Goal: Navigation & Orientation: Go to known website

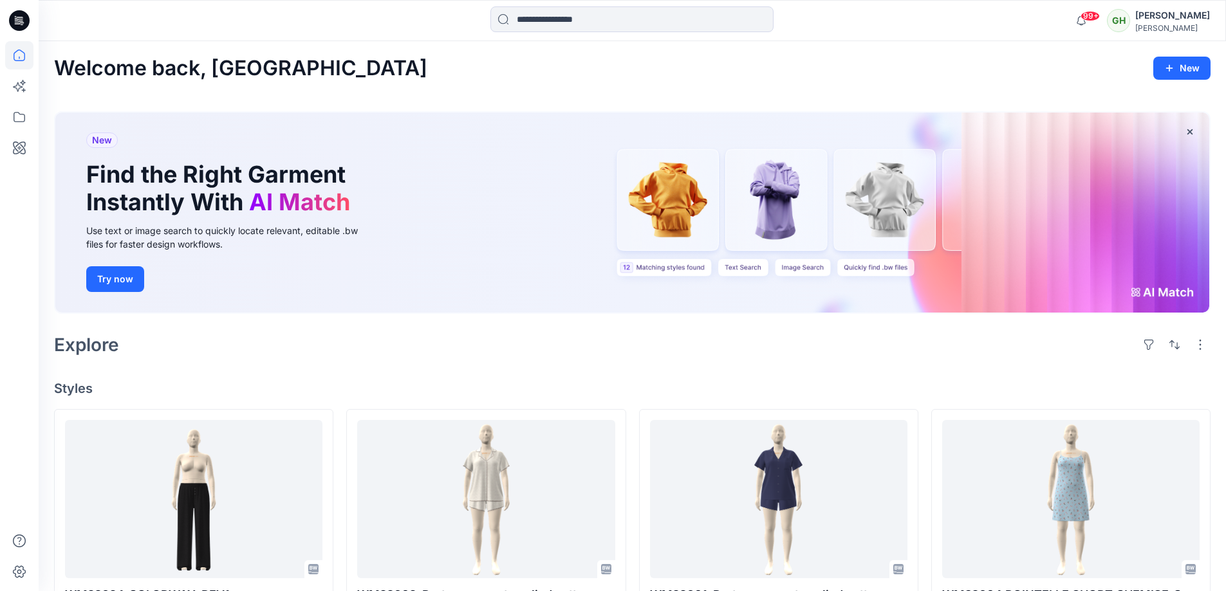
scroll to position [129, 0]
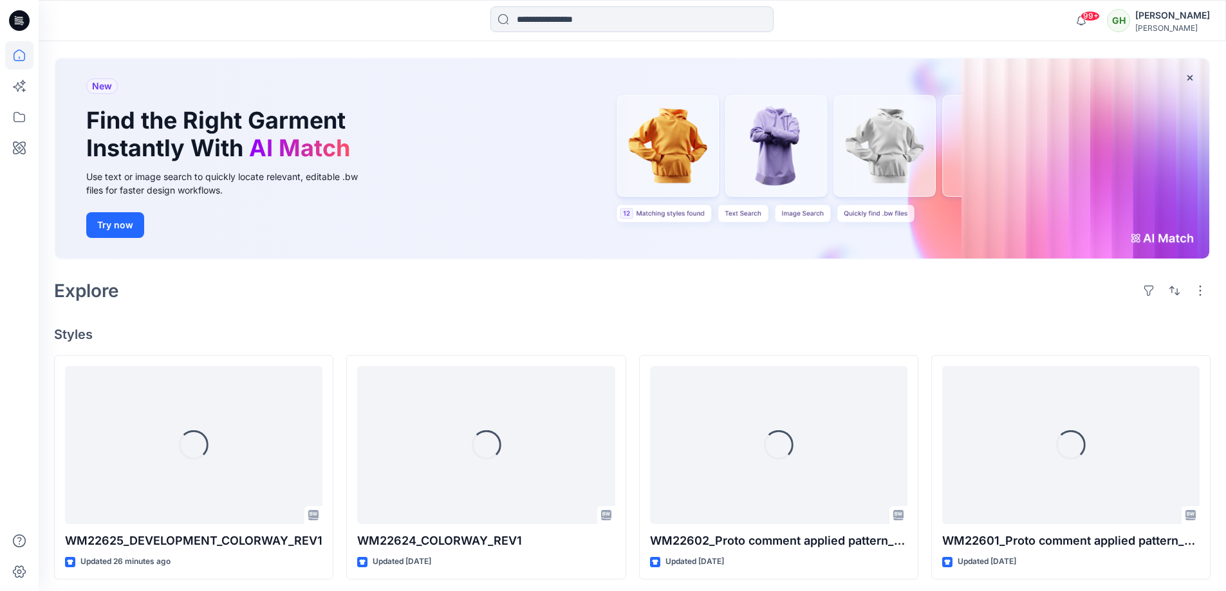
scroll to position [129, 0]
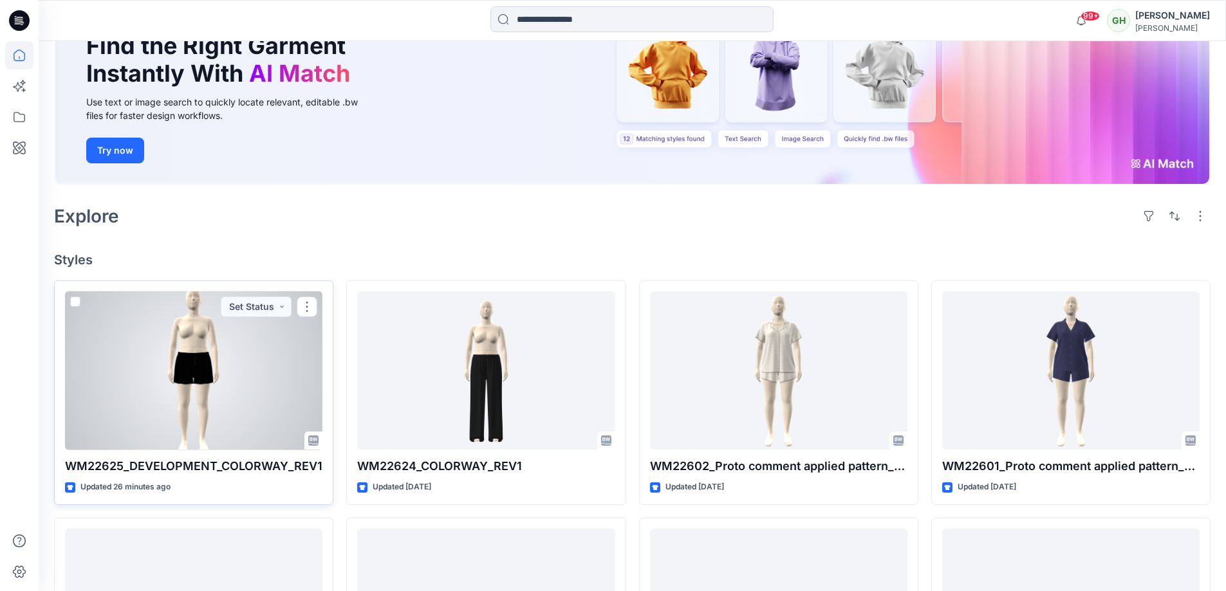
click at [285, 391] on div at bounding box center [193, 370] width 257 height 159
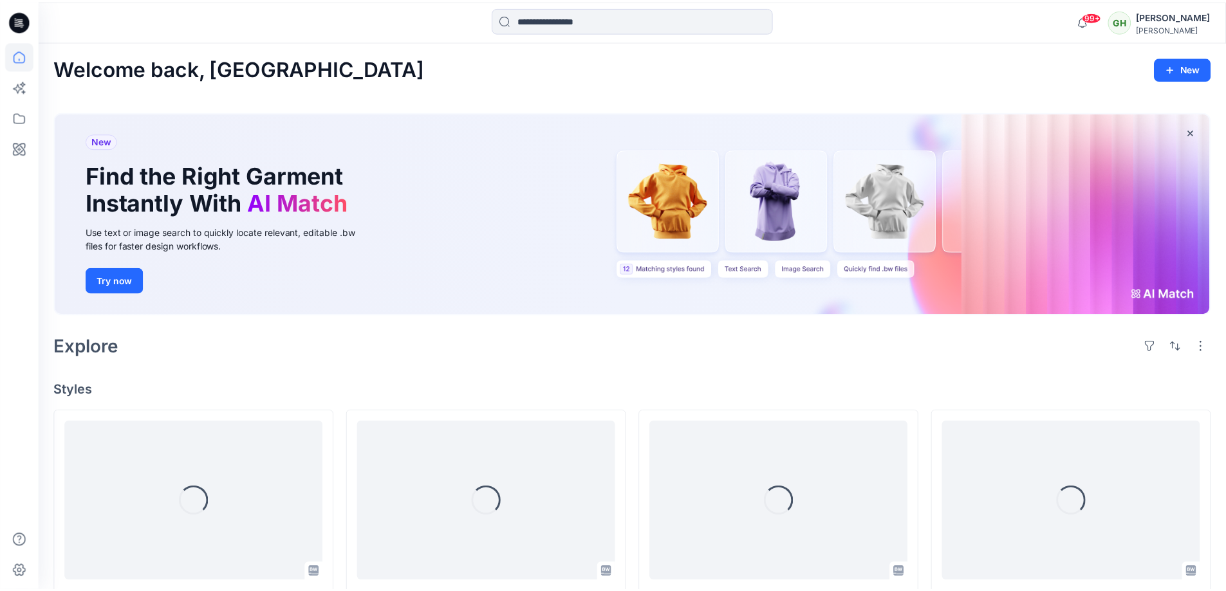
scroll to position [129, 0]
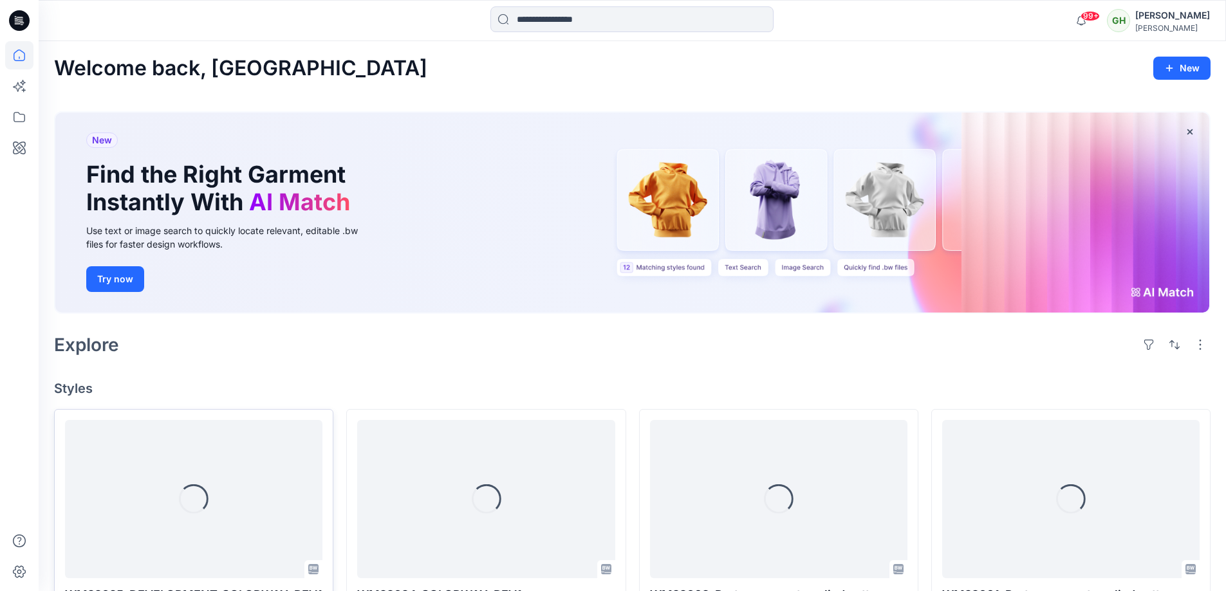
scroll to position [193, 0]
